Goal: Transaction & Acquisition: Subscribe to service/newsletter

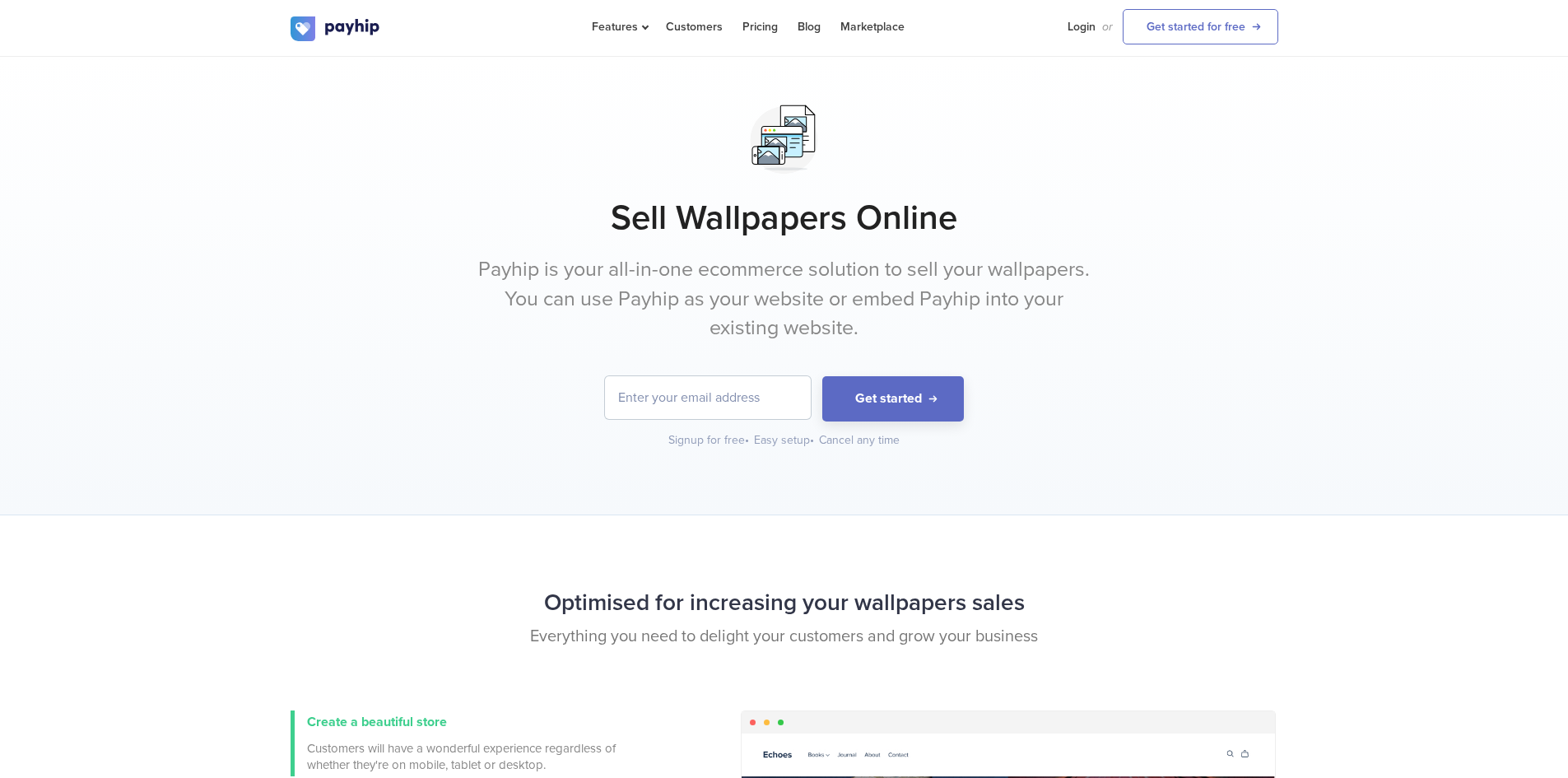
click at [701, 421] on form "Get started" at bounding box center [784, 399] width 988 height 45
click at [731, 414] on input "email" at bounding box center [707, 398] width 206 height 43
click at [664, 395] on input "email" at bounding box center [707, 398] width 206 height 43
type input "[EMAIL_ADDRESS][DOMAIN_NAME]"
click at [838, 404] on button "Get started" at bounding box center [892, 399] width 141 height 45
